Goal: Transaction & Acquisition: Subscribe to service/newsletter

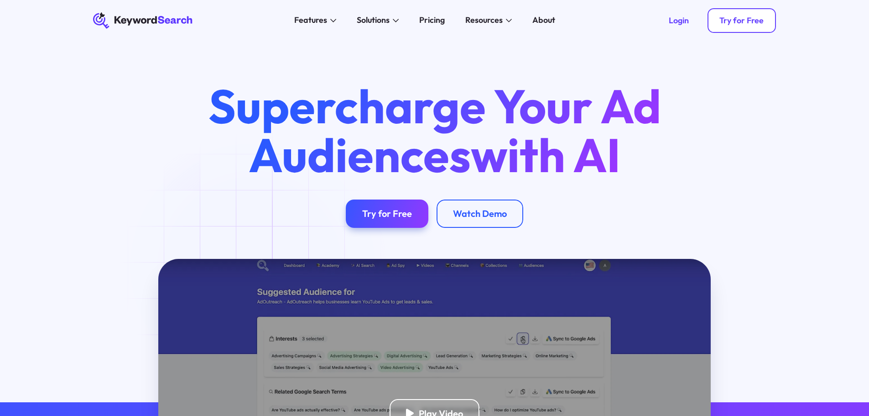
drag, startPoint x: 0, startPoint y: 0, endPoint x: 755, endPoint y: 28, distance: 755.3
click at [755, 28] on link "Try for Free" at bounding box center [742, 20] width 69 height 25
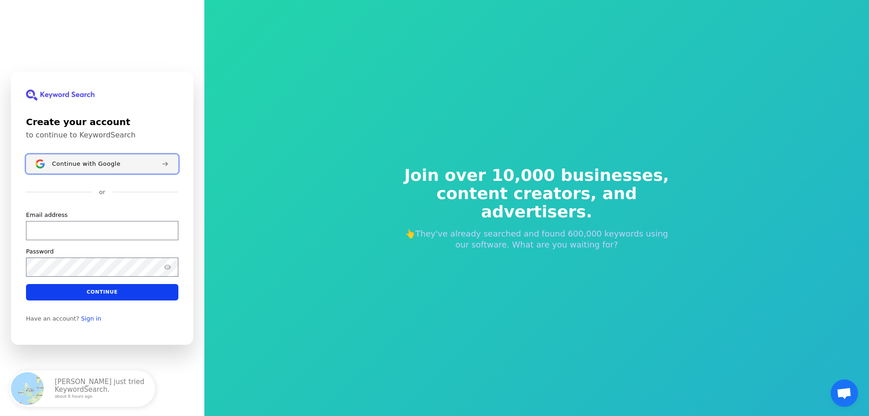
click at [95, 168] on button "Continue with Google" at bounding box center [102, 163] width 152 height 19
